Goal: Entertainment & Leisure: Consume media (video, audio)

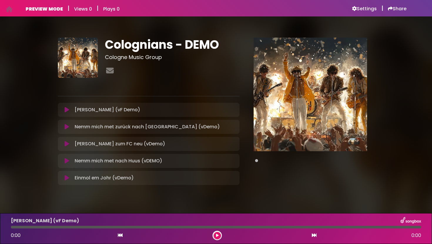
click at [68, 178] on icon at bounding box center [67, 178] width 4 height 6
click at [67, 176] on icon at bounding box center [67, 178] width 4 height 6
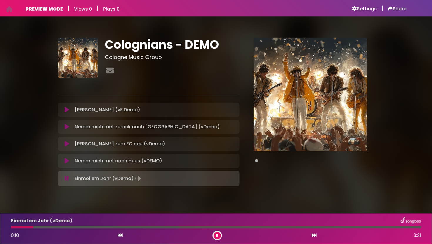
click at [61, 176] on button at bounding box center [66, 179] width 11 height 6
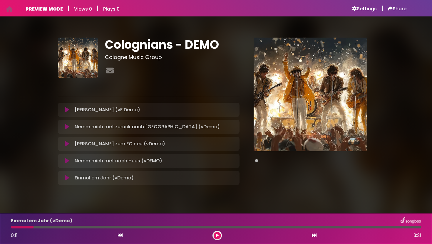
click at [68, 109] on icon at bounding box center [67, 110] width 4 height 6
click at [68, 111] on icon at bounding box center [67, 110] width 4 height 6
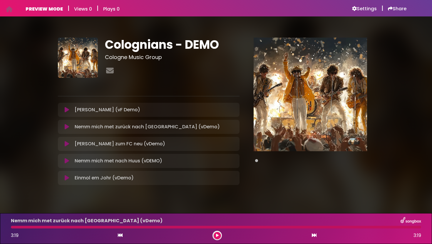
click at [67, 128] on icon at bounding box center [67, 127] width 4 height 6
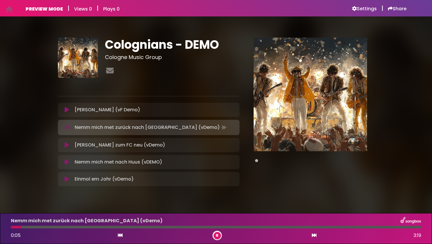
click at [66, 109] on icon at bounding box center [67, 110] width 4 height 6
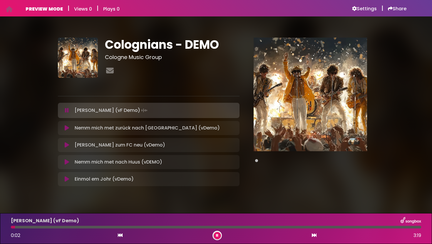
click at [67, 127] on icon at bounding box center [67, 128] width 4 height 6
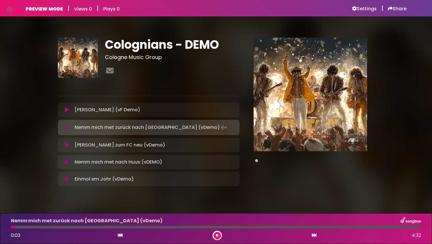
click at [68, 144] on icon at bounding box center [67, 145] width 4 height 6
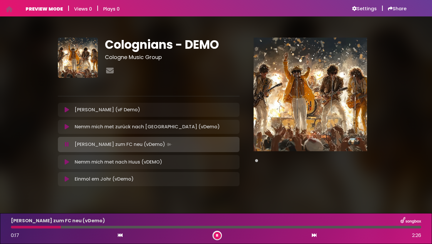
click at [68, 162] on icon at bounding box center [67, 162] width 4 height 6
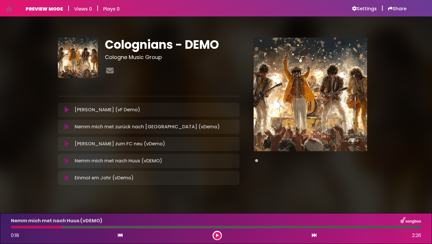
click at [66, 161] on icon at bounding box center [67, 161] width 4 height 6
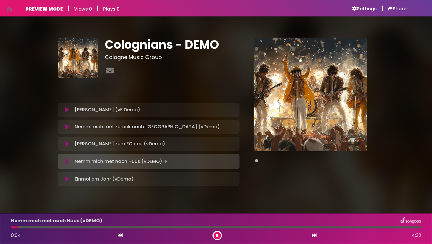
click at [68, 128] on icon at bounding box center [67, 127] width 4 height 6
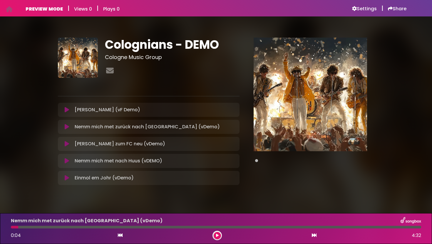
click at [67, 128] on icon at bounding box center [67, 127] width 4 height 6
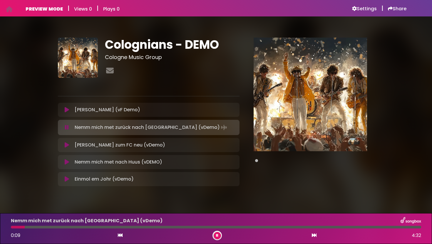
click at [68, 129] on icon at bounding box center [67, 128] width 4 height 6
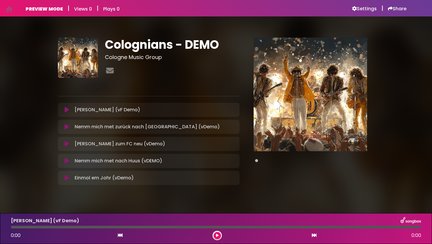
click at [67, 160] on icon at bounding box center [67, 161] width 4 height 6
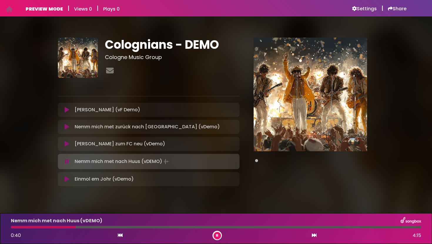
click at [287, 110] on img at bounding box center [310, 94] width 113 height 113
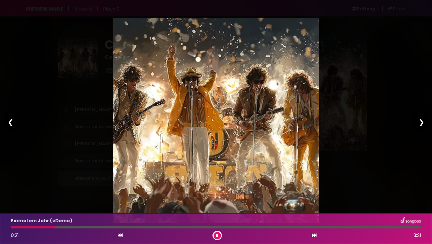
click at [355, 59] on div "Pause Play % buffered 00:00 00:00 00:00 Exit fullscreen Enter fullscreen Play ❮…" at bounding box center [216, 122] width 432 height 244
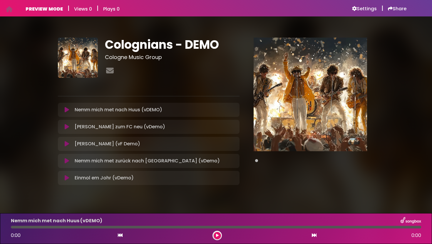
click at [67, 111] on icon at bounding box center [67, 110] width 4 height 6
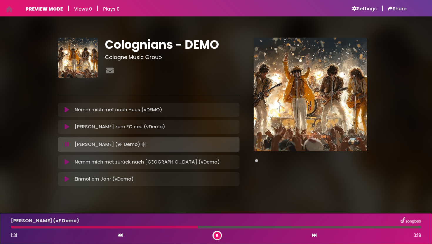
click at [286, 99] on img at bounding box center [310, 94] width 113 height 113
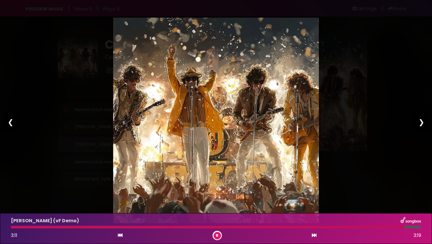
click at [367, 75] on div "Pause Play % buffered 00:00 00:00 00:00 Exit fullscreen Enter fullscreen Play ❮…" at bounding box center [216, 122] width 432 height 244
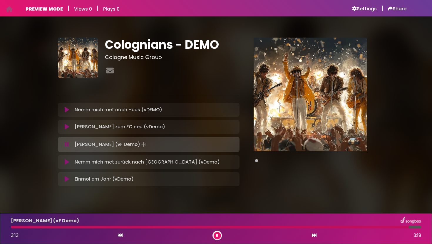
click at [218, 237] on button at bounding box center [217, 235] width 7 height 7
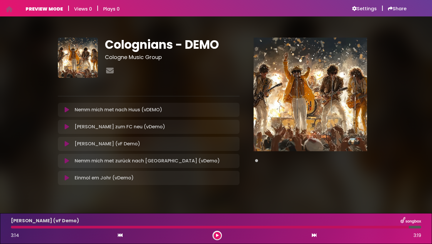
click at [69, 110] on icon at bounding box center [67, 110] width 4 height 6
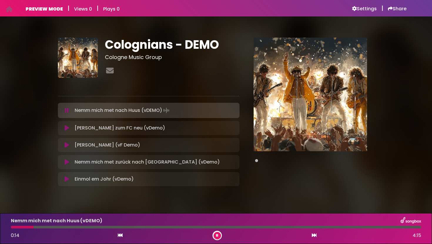
click at [66, 112] on icon at bounding box center [67, 111] width 4 height 6
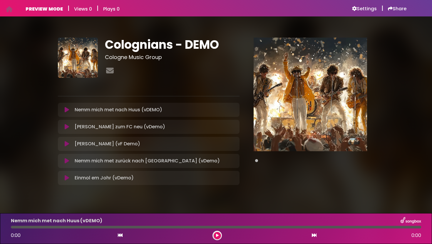
click at [68, 111] on icon at bounding box center [67, 110] width 4 height 6
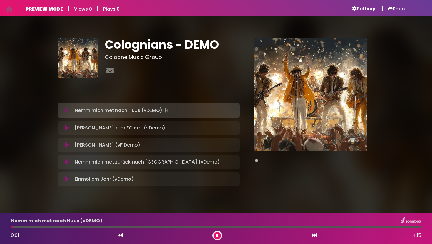
click at [68, 111] on icon at bounding box center [67, 111] width 4 height 6
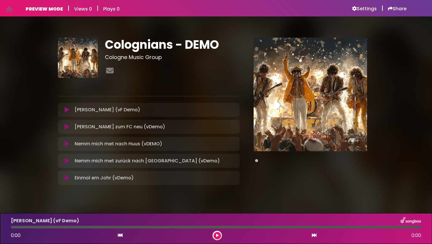
click at [67, 111] on icon at bounding box center [67, 110] width 4 height 6
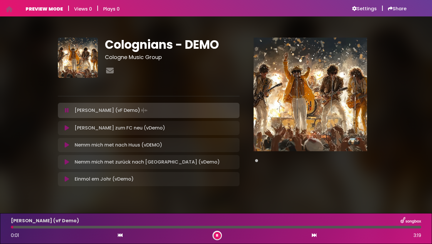
click at [67, 111] on icon at bounding box center [67, 111] width 4 height 6
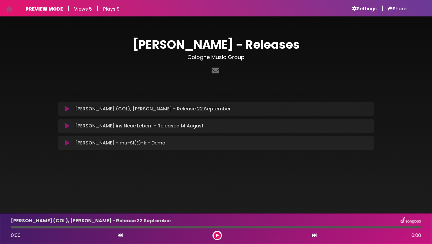
click at [68, 143] on icon at bounding box center [67, 143] width 4 height 6
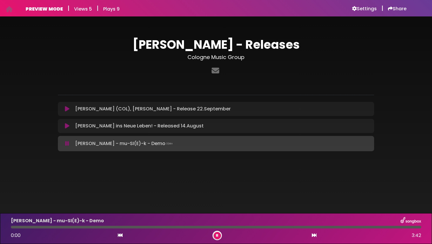
click at [66, 143] on icon at bounding box center [67, 144] width 4 height 6
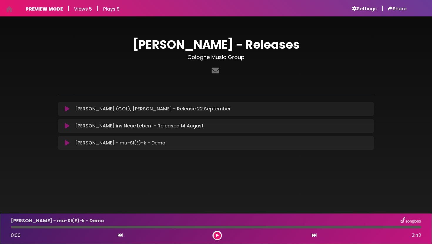
click at [69, 141] on button at bounding box center [66, 143] width 11 height 6
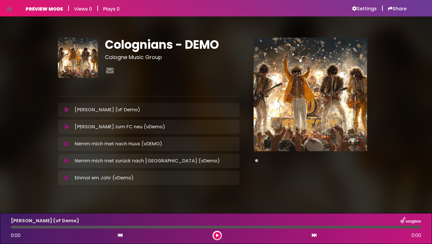
click at [69, 110] on icon at bounding box center [67, 110] width 4 height 6
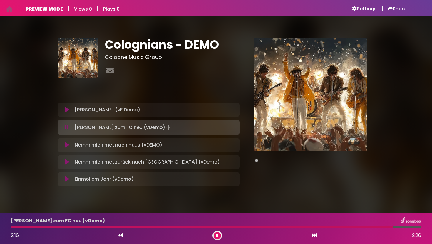
click at [61, 107] on button at bounding box center [66, 110] width 11 height 6
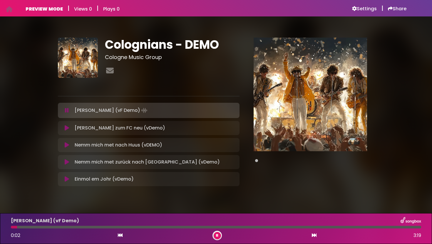
click at [61, 108] on button at bounding box center [66, 111] width 11 height 6
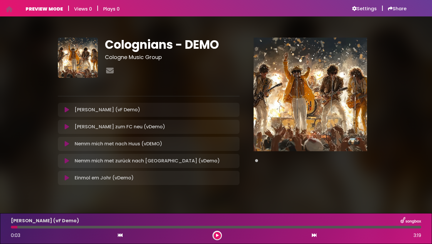
click at [68, 160] on icon at bounding box center [67, 161] width 4 height 6
click at [67, 160] on icon at bounding box center [67, 161] width 4 height 6
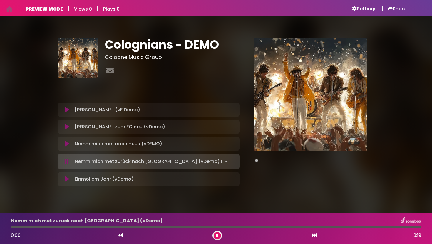
drag, startPoint x: 29, startPoint y: 226, endPoint x: 5, endPoint y: 227, distance: 24.1
click at [5, 227] on div "Nemm mich met zurück nach [GEOGRAPHIC_DATA] (vDemo) 0:00 3:19" at bounding box center [216, 228] width 432 height 31
drag, startPoint x: 16, startPoint y: 227, endPoint x: 1, endPoint y: 227, distance: 14.4
click at [1, 227] on div "Nemm mich met zurück nach [GEOGRAPHIC_DATA] (vDemo) 0:00 4:32" at bounding box center [216, 228] width 432 height 31
click at [68, 145] on icon at bounding box center [67, 144] width 4 height 6
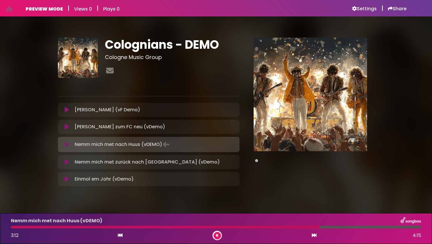
click at [65, 144] on icon at bounding box center [67, 145] width 4 height 6
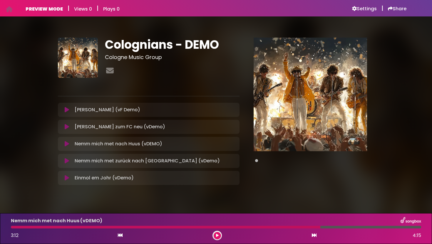
click at [66, 143] on icon at bounding box center [67, 144] width 4 height 6
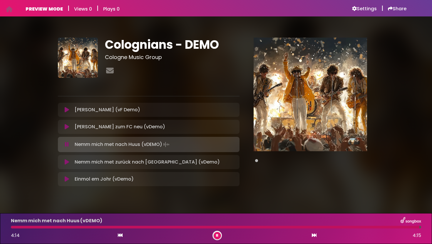
click at [218, 234] on icon at bounding box center [217, 236] width 2 height 4
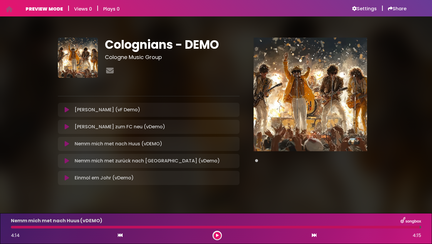
click at [66, 179] on icon at bounding box center [67, 178] width 4 height 6
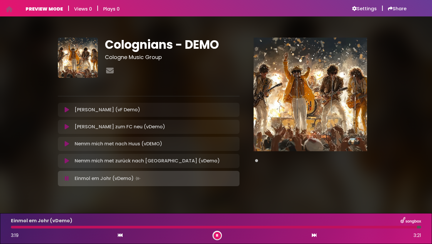
click at [218, 235] on icon at bounding box center [217, 236] width 2 height 4
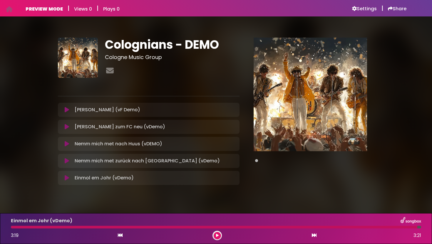
click at [68, 162] on icon at bounding box center [67, 161] width 4 height 6
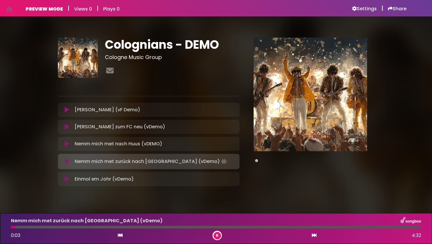
click at [67, 145] on icon at bounding box center [67, 144] width 4 height 6
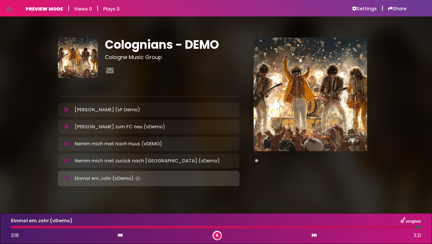
click at [218, 236] on icon at bounding box center [217, 236] width 2 height 4
